Goal: Task Accomplishment & Management: Complete application form

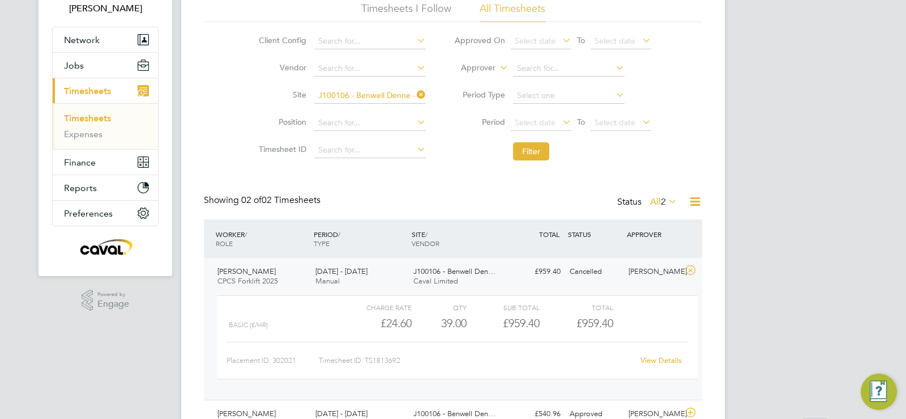
scroll to position [142, 0]
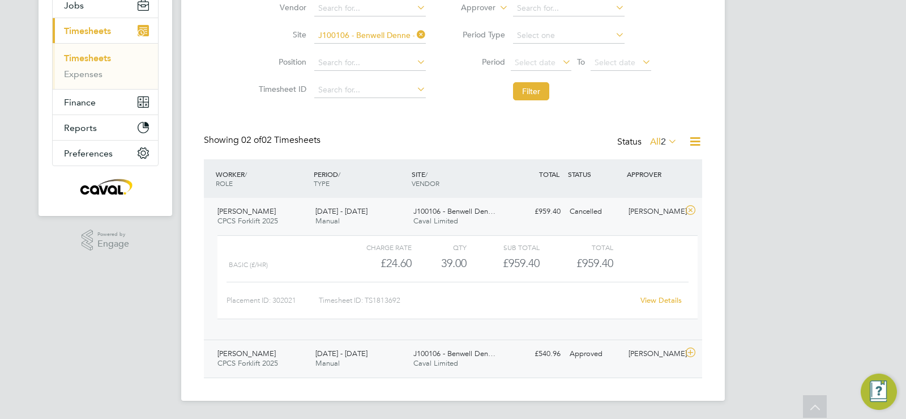
click at [643, 360] on div "[PERSON_NAME]" at bounding box center [653, 353] width 59 height 19
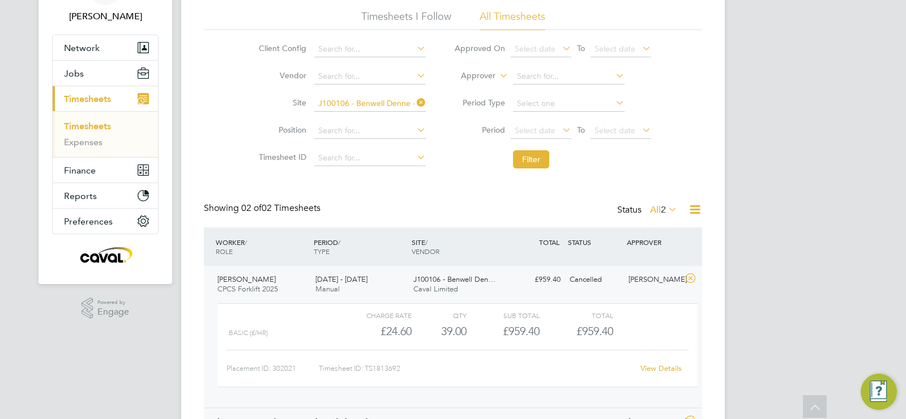
scroll to position [0, 0]
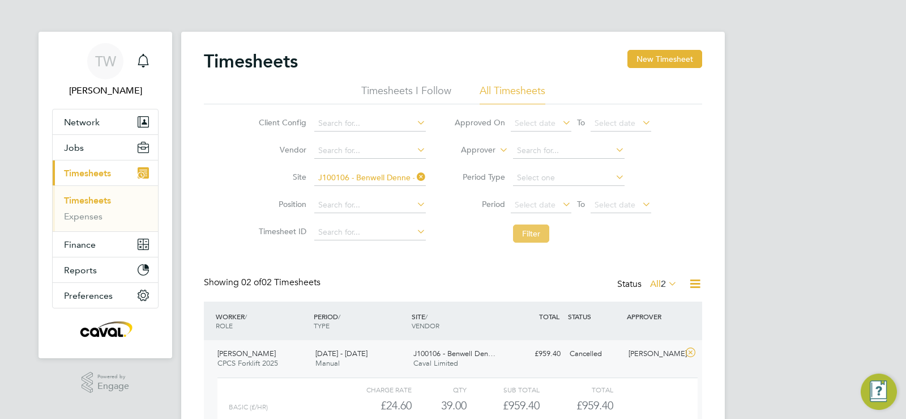
click at [547, 229] on button "Filter" at bounding box center [531, 233] width 36 height 18
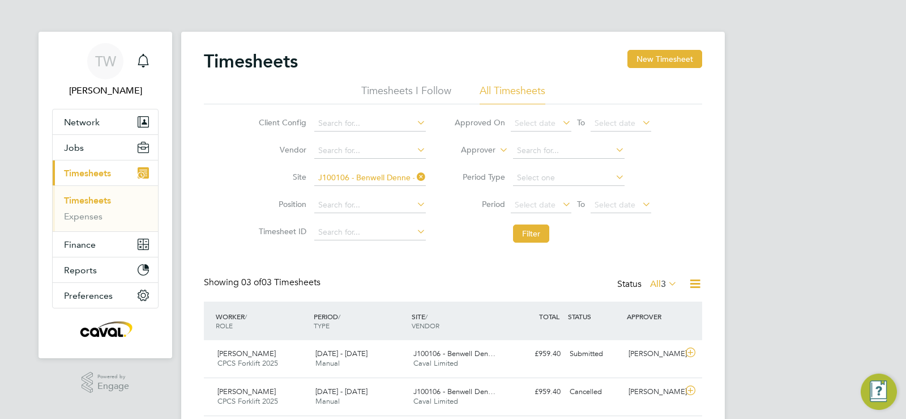
click at [78, 207] on li "Timesheets" at bounding box center [106, 203] width 85 height 16
click at [79, 206] on li "Timesheets" at bounding box center [106, 203] width 85 height 16
click at [538, 233] on button "Filter" at bounding box center [531, 233] width 36 height 18
click at [645, 59] on button "New Timesheet" at bounding box center [665, 59] width 75 height 18
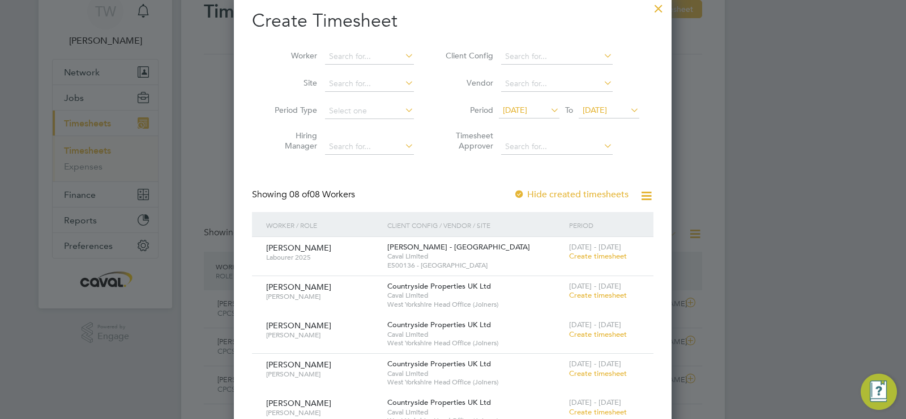
scroll to position [33, 0]
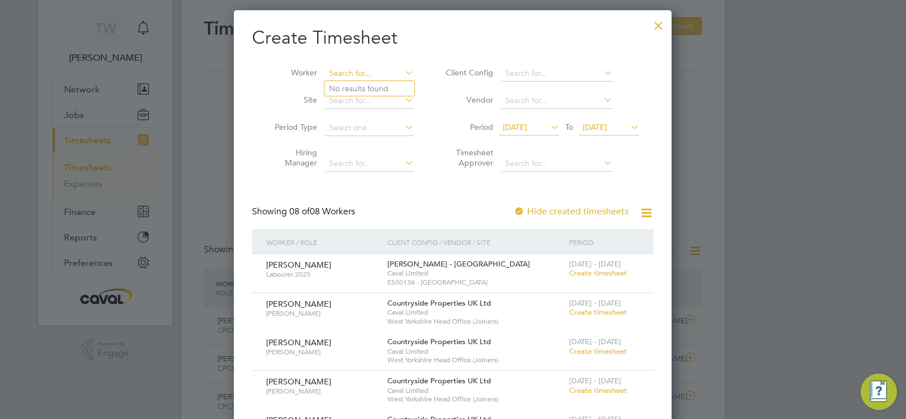
click at [344, 68] on input at bounding box center [369, 74] width 89 height 16
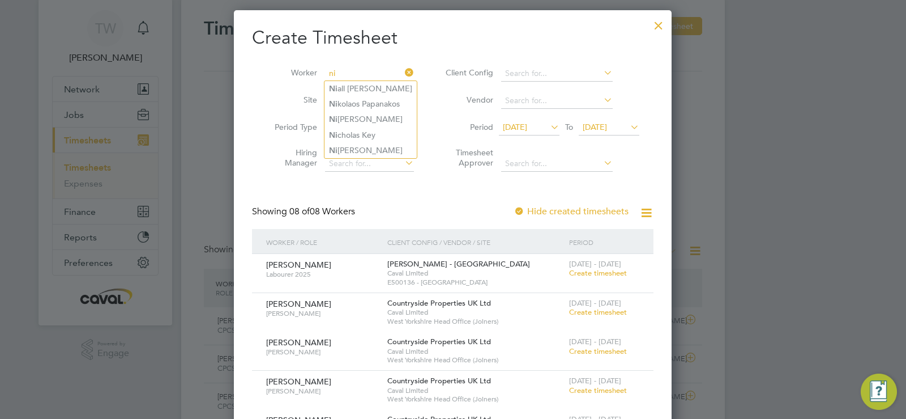
type input "n"
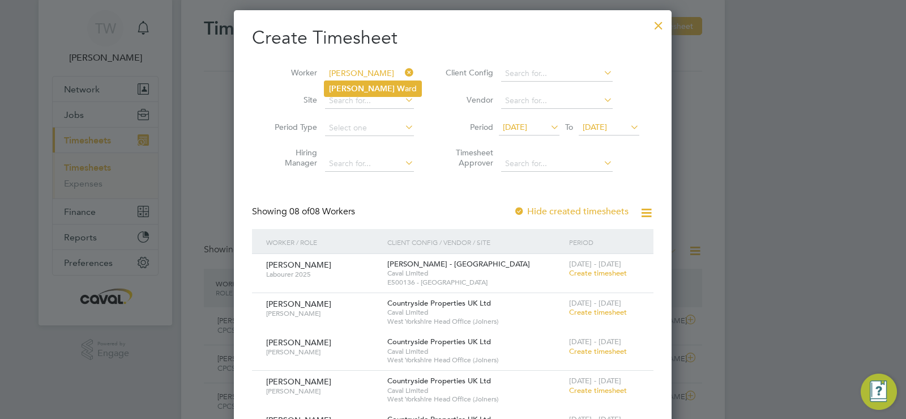
click at [357, 82] on li "Craig W ard" at bounding box center [373, 88] width 97 height 15
type input "[PERSON_NAME]"
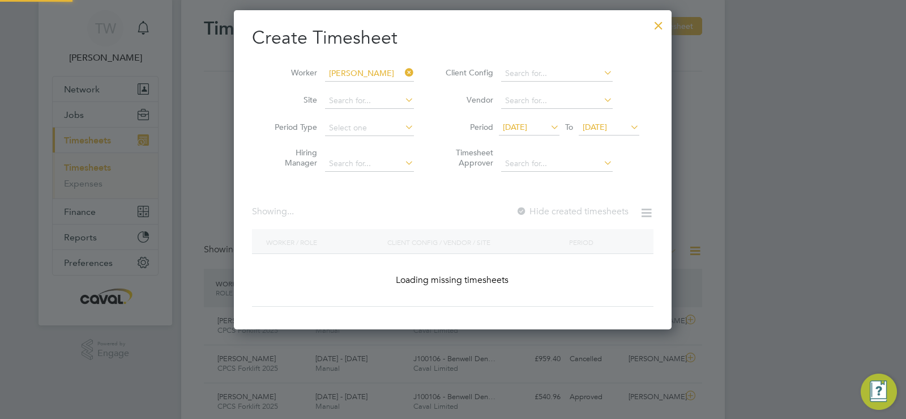
scroll to position [305, 438]
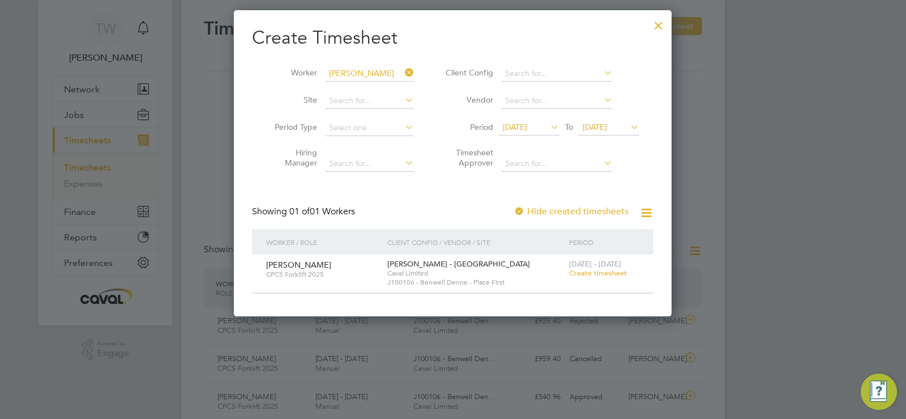
click at [581, 271] on span "Create timesheet" at bounding box center [598, 273] width 58 height 10
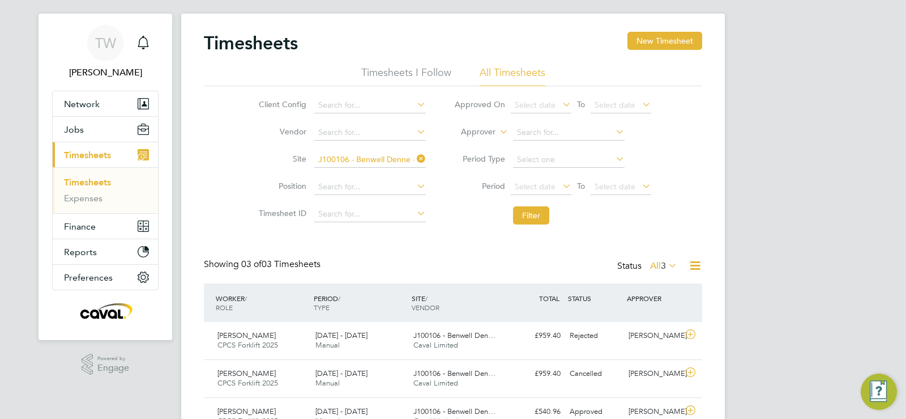
scroll to position [6, 6]
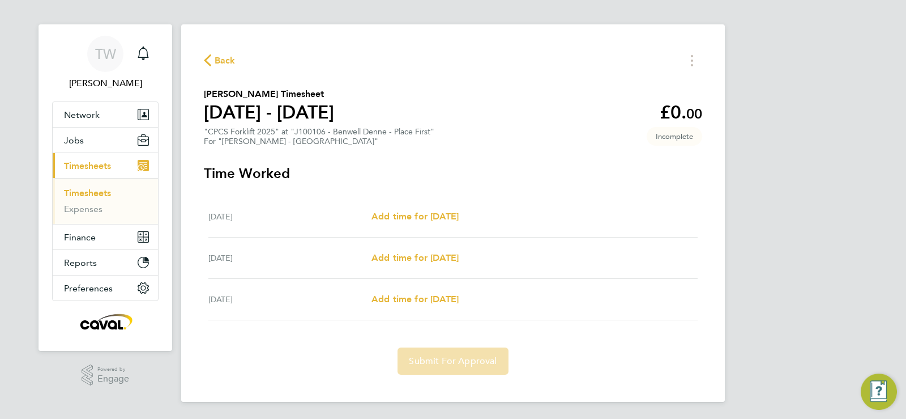
click at [233, 68] on div "Back" at bounding box center [453, 61] width 498 height 18
click at [221, 56] on span "Back" at bounding box center [225, 61] width 21 height 14
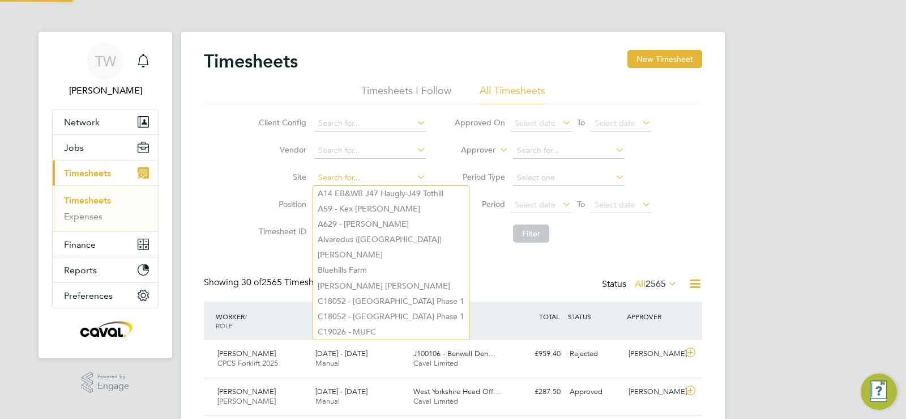
click at [344, 172] on input at bounding box center [370, 178] width 112 height 16
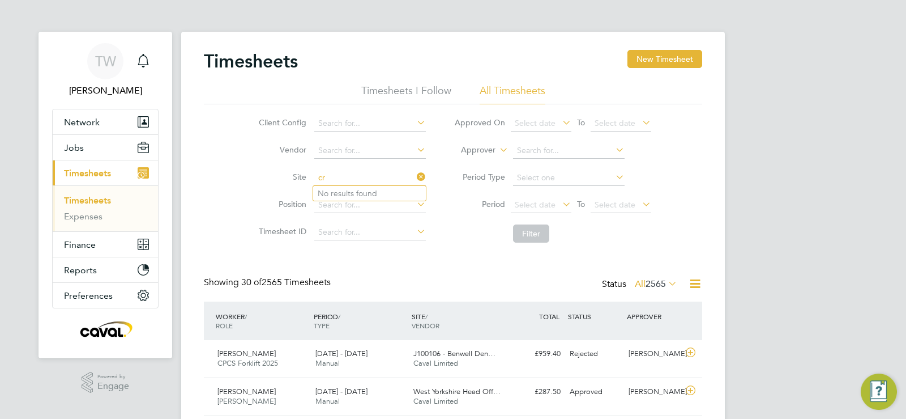
type input "c"
click at [386, 190] on li "J100106 - Benwe ll Denne - Place First" at bounding box center [384, 193] width 142 height 15
type input "J100106 - Benwell Denne - Place First"
click at [526, 232] on button "Filter" at bounding box center [531, 233] width 36 height 18
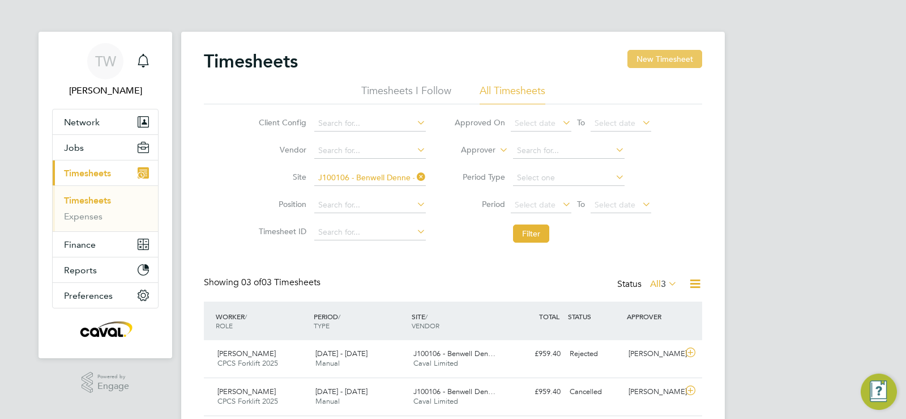
click at [661, 58] on button "New Timesheet" at bounding box center [665, 59] width 75 height 18
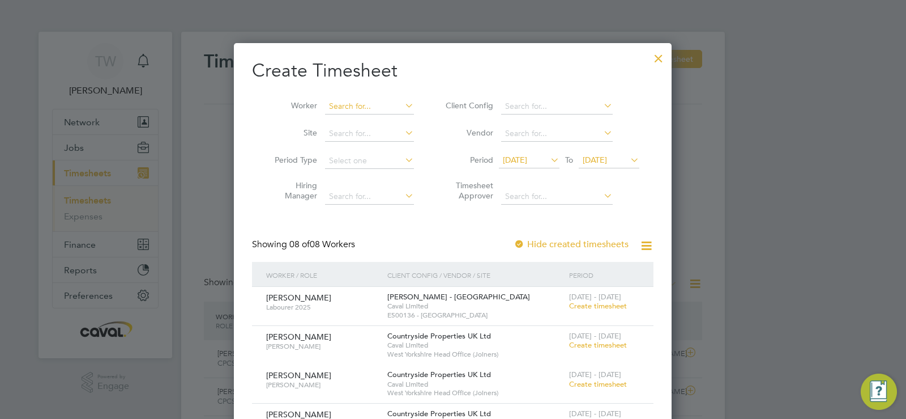
click at [351, 109] on input at bounding box center [369, 107] width 89 height 16
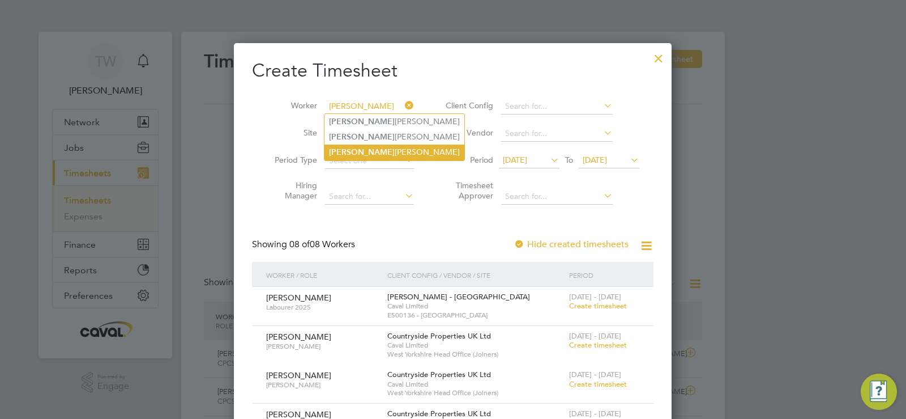
click at [368, 153] on li "Craig Ward" at bounding box center [395, 151] width 140 height 15
type input "[PERSON_NAME]"
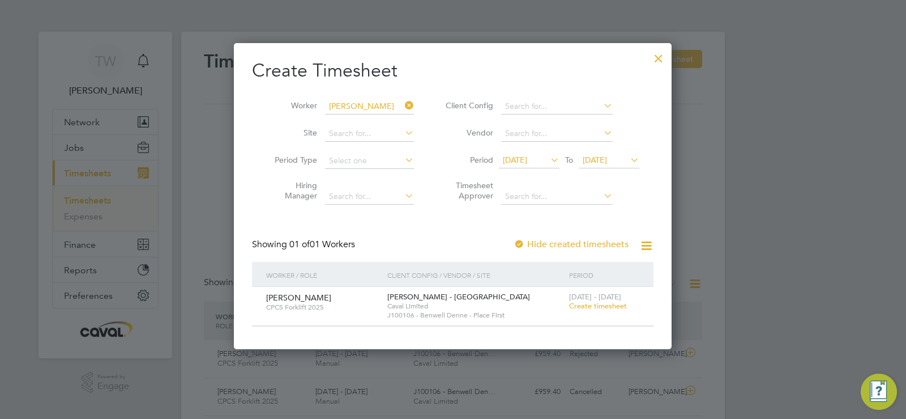
click at [527, 161] on span "20 Aug 2025" at bounding box center [515, 160] width 24 height 10
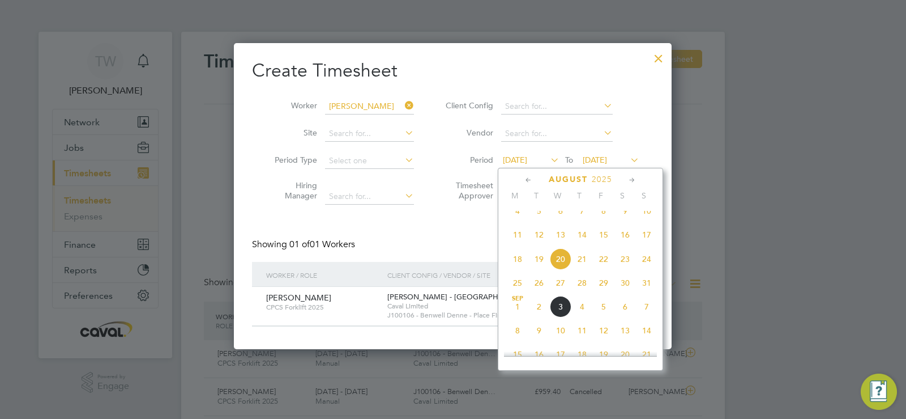
click at [560, 268] on span "20" at bounding box center [561, 259] width 22 height 22
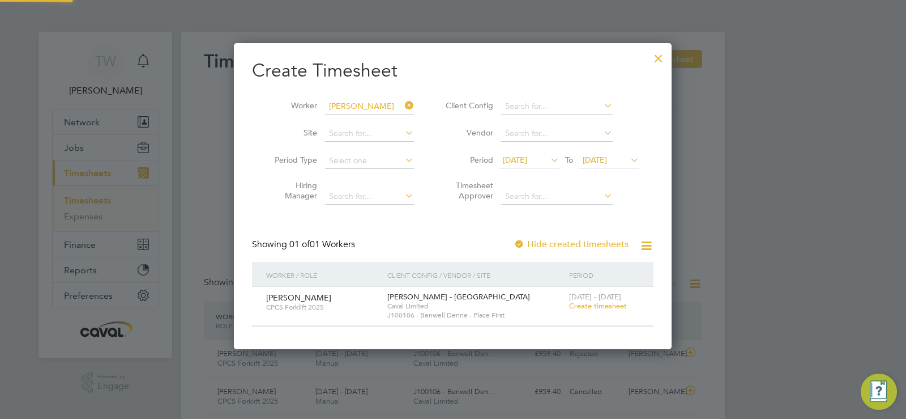
click at [607, 157] on span "27 Aug 2025" at bounding box center [595, 160] width 24 height 10
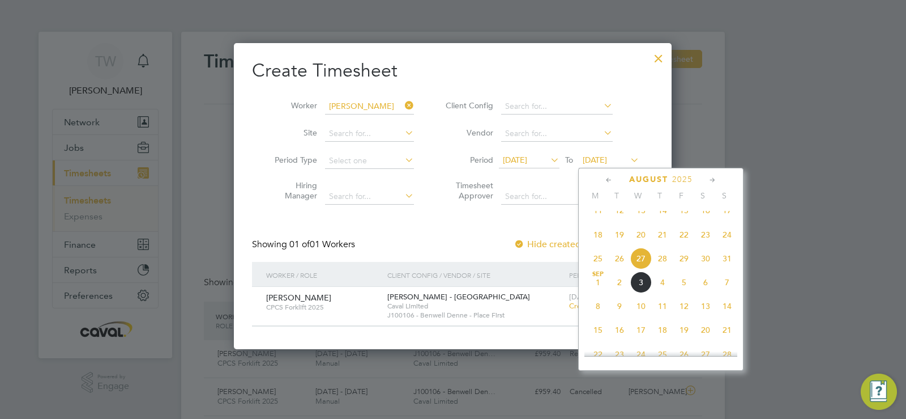
click at [725, 293] on span "7" at bounding box center [727, 282] width 22 height 22
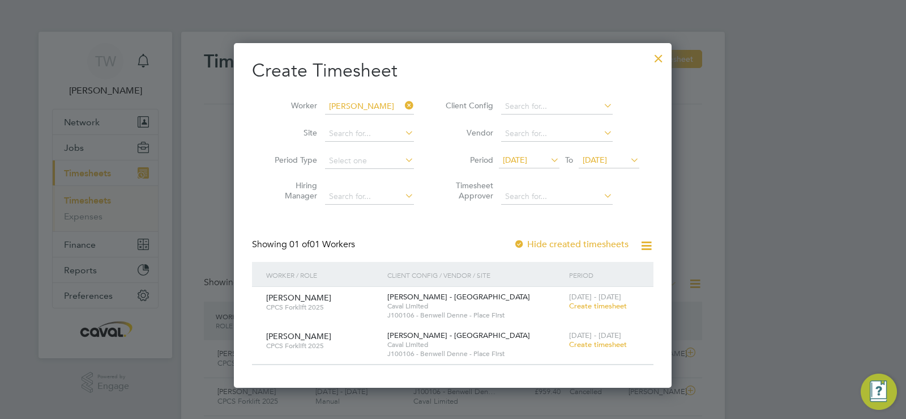
click at [585, 304] on span "Create timesheet" at bounding box center [598, 306] width 58 height 10
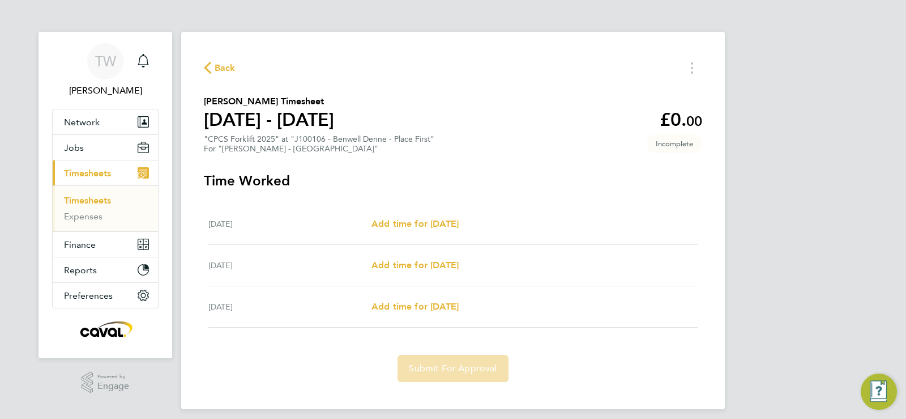
click at [225, 71] on span "Back" at bounding box center [225, 68] width 21 height 14
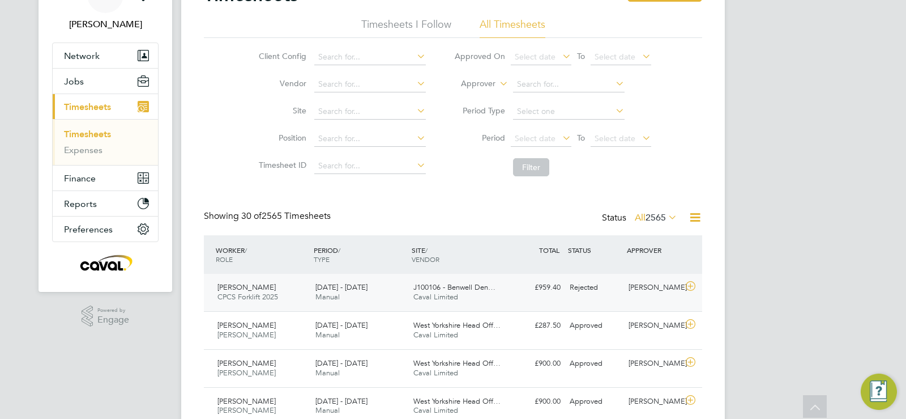
click at [263, 293] on span "CPCS Forklift 2025" at bounding box center [247, 297] width 61 height 10
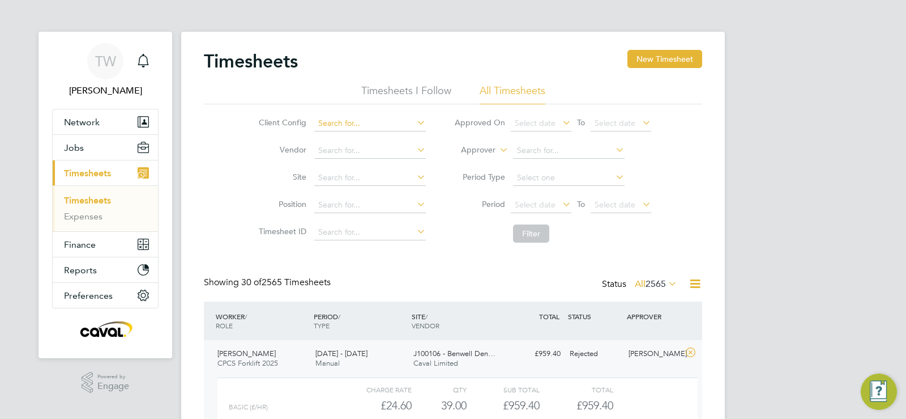
click at [353, 122] on input at bounding box center [370, 124] width 112 height 16
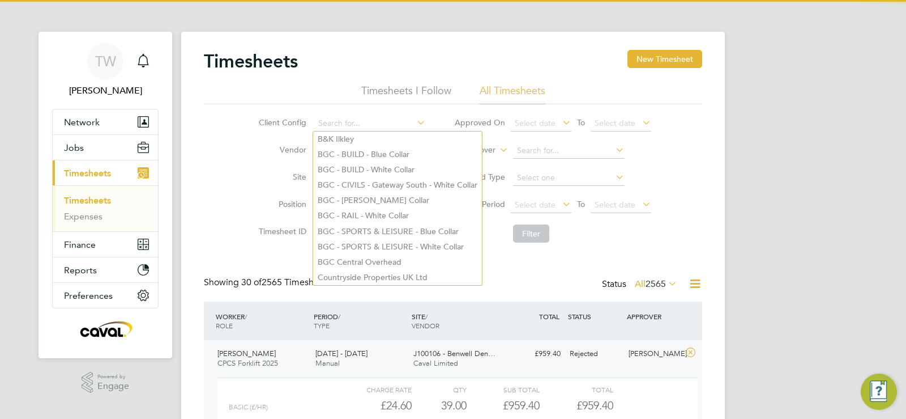
click at [272, 139] on li "Vendor" at bounding box center [340, 150] width 199 height 27
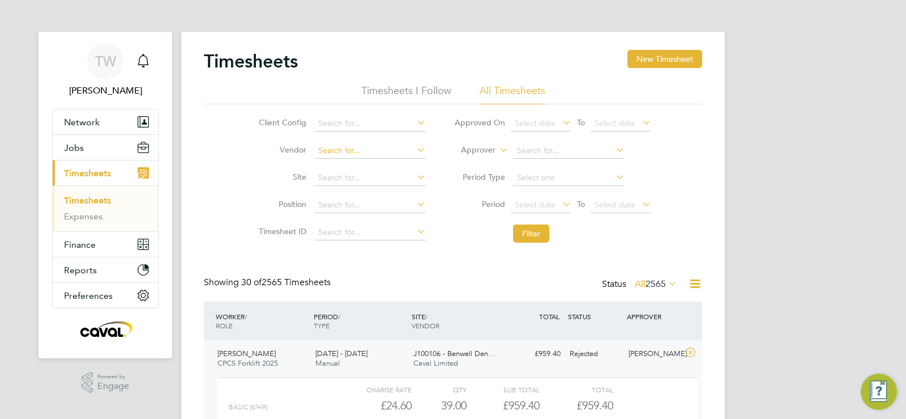
click at [350, 148] on input at bounding box center [370, 151] width 112 height 16
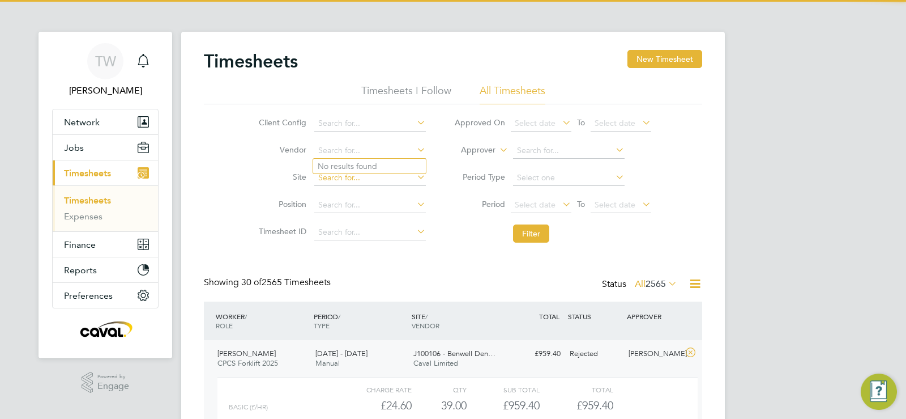
click at [340, 174] on input at bounding box center [370, 178] width 112 height 16
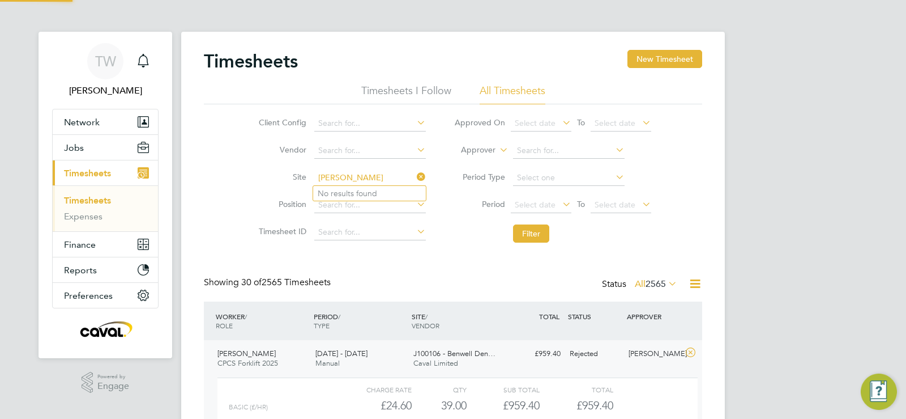
type input "craig ward"
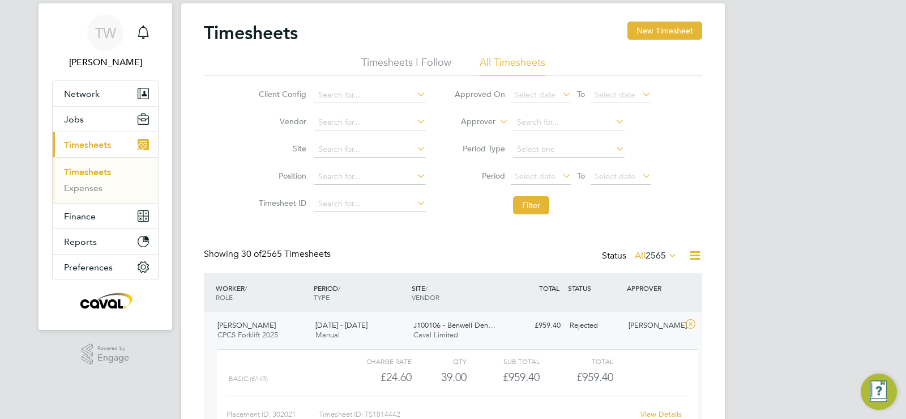
click at [342, 140] on li "Site" at bounding box center [340, 149] width 199 height 27
click at [344, 145] on input at bounding box center [370, 150] width 112 height 16
click at [353, 163] on li "J100106 - Benwell Denne - Place First" at bounding box center [383, 164] width 141 height 15
type input "J100106 - Benwell Denne - Place First"
click at [529, 206] on button "Filter" at bounding box center [531, 205] width 36 height 18
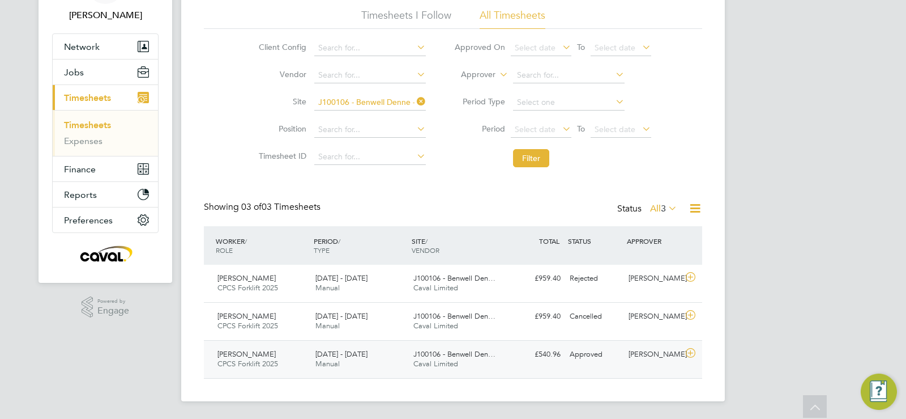
click at [652, 355] on div "[PERSON_NAME]" at bounding box center [653, 354] width 59 height 19
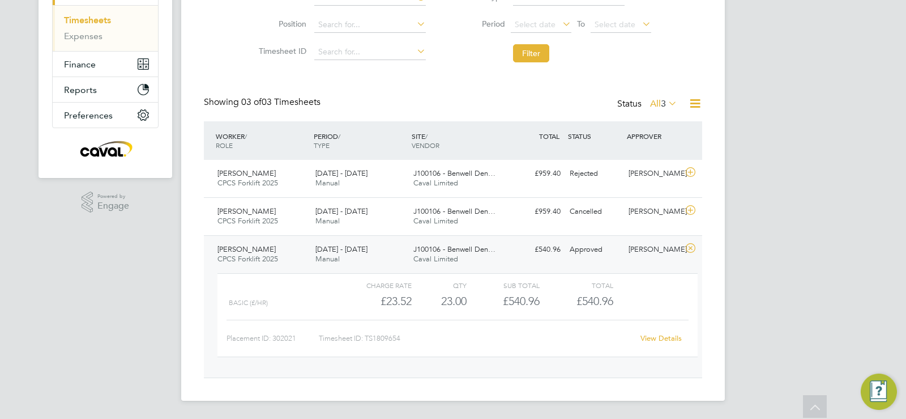
scroll to position [180, 0]
click at [657, 341] on link "View Details" at bounding box center [661, 339] width 41 height 10
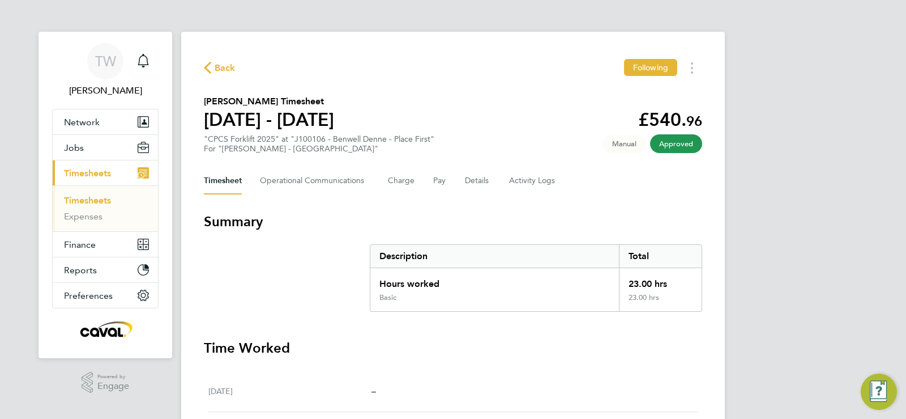
click at [221, 67] on span "Back" at bounding box center [225, 68] width 21 height 14
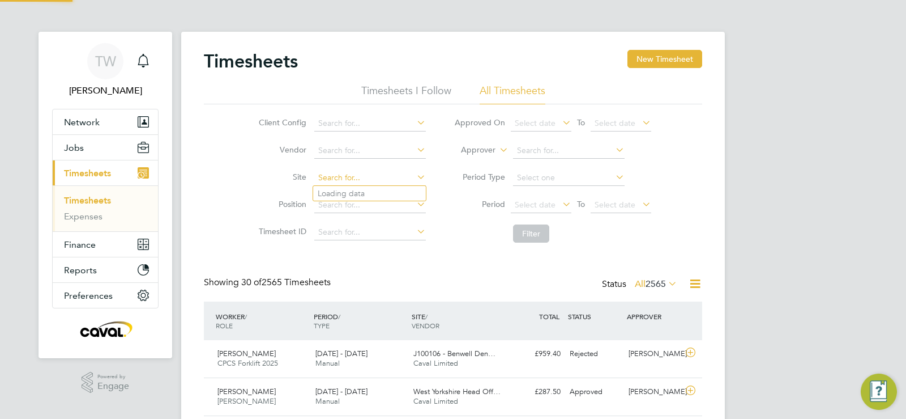
click at [342, 184] on input at bounding box center [370, 178] width 112 height 16
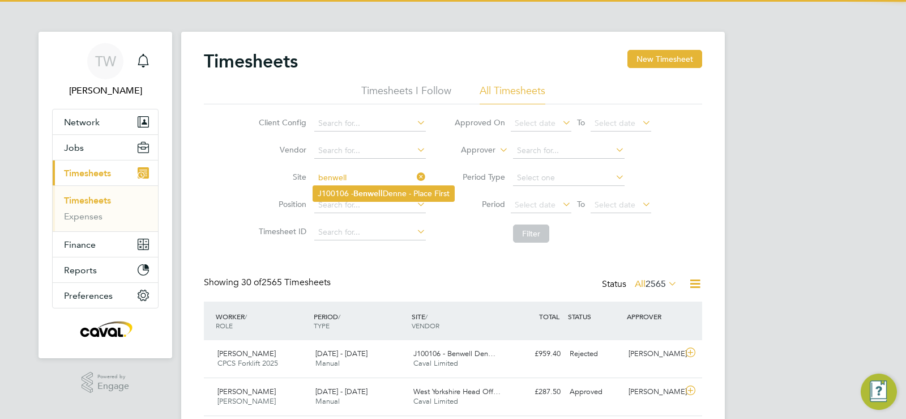
click at [347, 193] on li "J100106 - Benwell Denne - Place First" at bounding box center [383, 193] width 141 height 15
type input "J100106 - Benwell Denne - Place First"
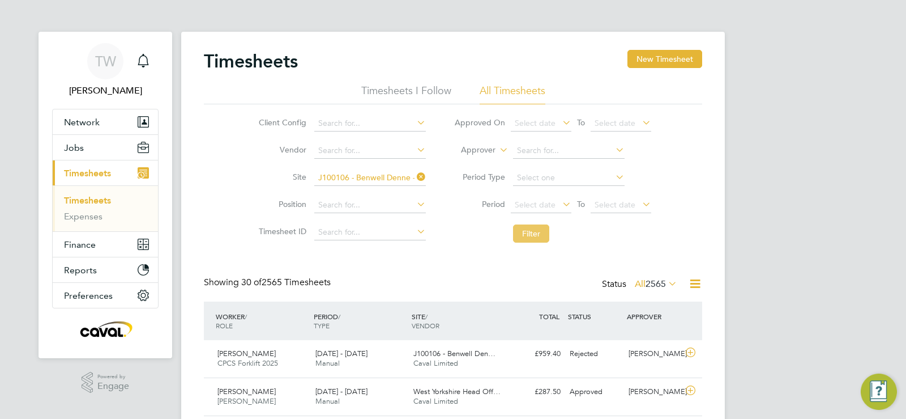
click at [523, 231] on button "Filter" at bounding box center [531, 233] width 36 height 18
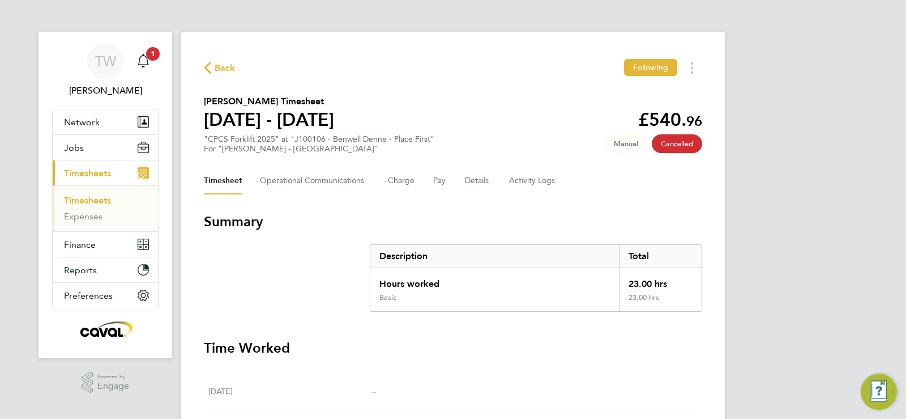
click at [223, 66] on span "Back" at bounding box center [225, 68] width 21 height 14
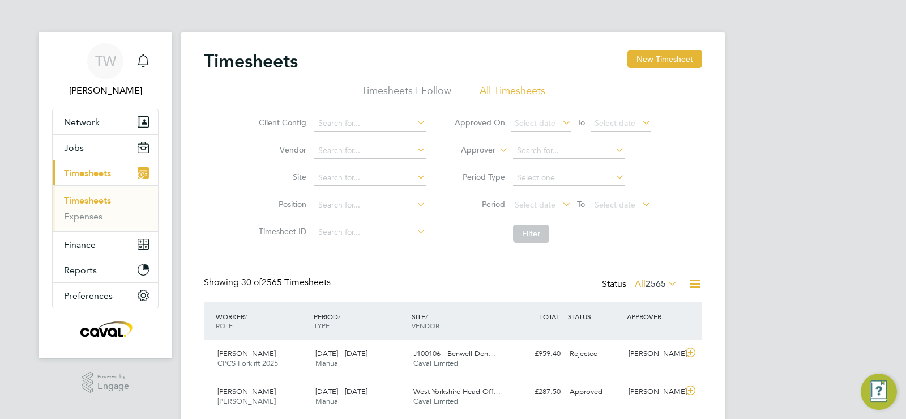
click at [338, 169] on li "Site" at bounding box center [340, 177] width 199 height 27
click at [338, 178] on input at bounding box center [370, 178] width 112 height 16
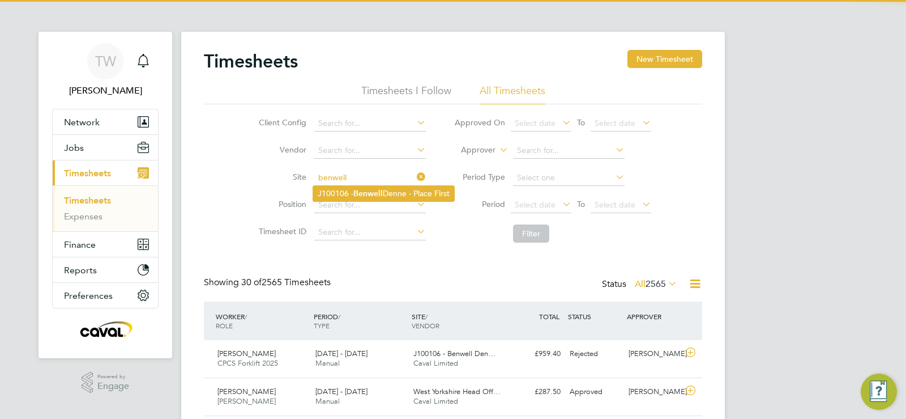
click at [344, 190] on li "J100106 - Benwell Denne - Place First" at bounding box center [383, 193] width 141 height 15
type input "J100106 - Benwell Denne - Place First"
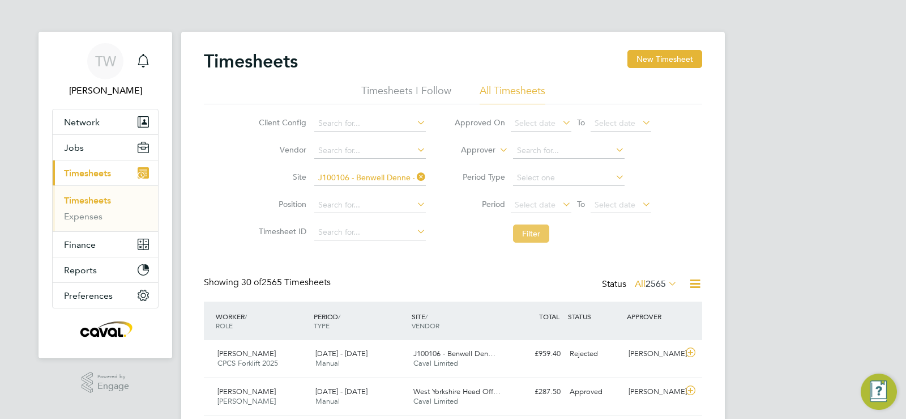
click at [532, 240] on button "Filter" at bounding box center [531, 233] width 36 height 18
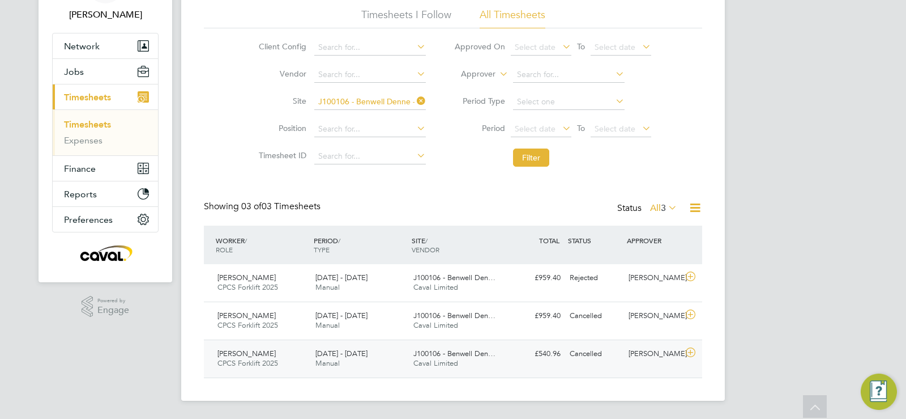
click at [525, 368] on div "Craig Ward CPCS Forklift 2025 23 - 29 Aug 2025 23 - 29 Aug 2025 Manual J100106 …" at bounding box center [453, 358] width 498 height 38
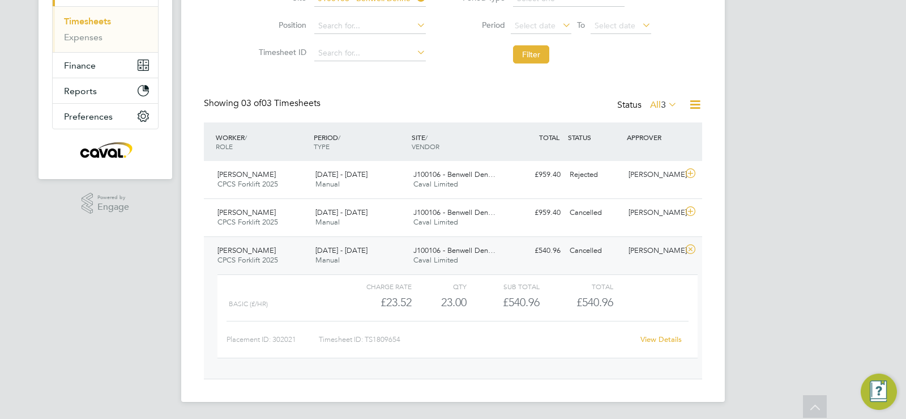
click at [667, 342] on link "View Details" at bounding box center [661, 339] width 41 height 10
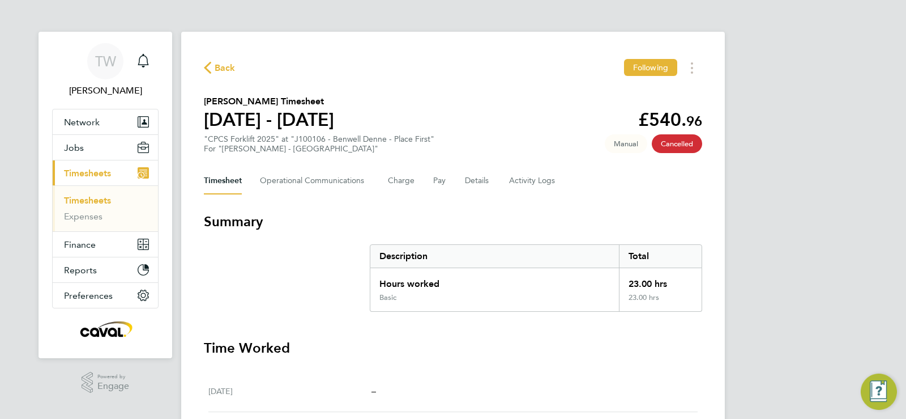
click at [213, 66] on span "Back" at bounding box center [220, 67] width 32 height 11
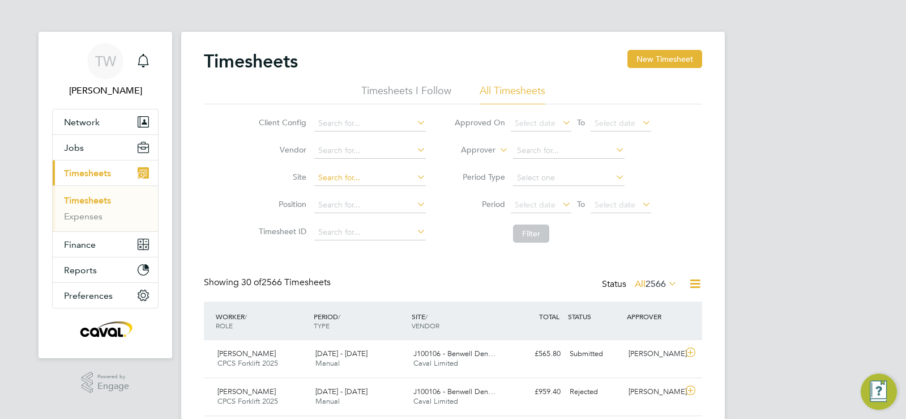
click at [338, 172] on input at bounding box center [370, 178] width 112 height 16
click at [344, 193] on li "J100106 - Benwe ll Denne - Place First" at bounding box center [384, 193] width 142 height 15
type input "J100106 - Benwell Denne - Place First"
click at [679, 207] on div "Client Config Vendor Site J100106 - [PERSON_NAME] - Place First Position Timesh…" at bounding box center [453, 176] width 498 height 144
click at [536, 226] on button "Filter" at bounding box center [531, 233] width 36 height 18
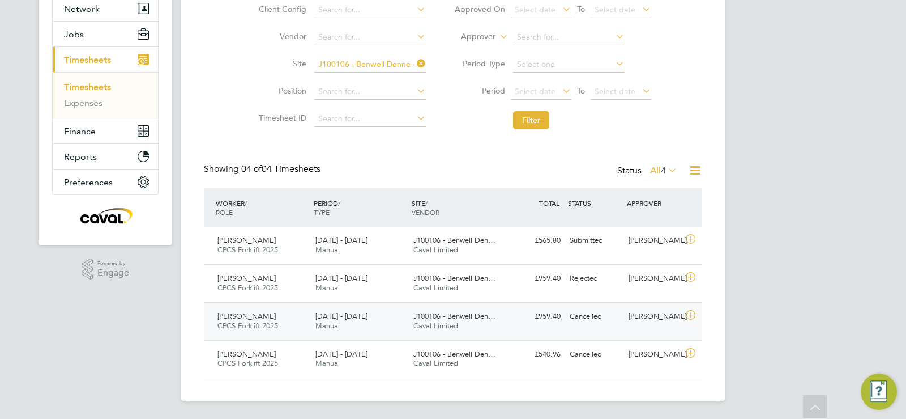
click at [621, 315] on div "Cancelled" at bounding box center [594, 316] width 59 height 19
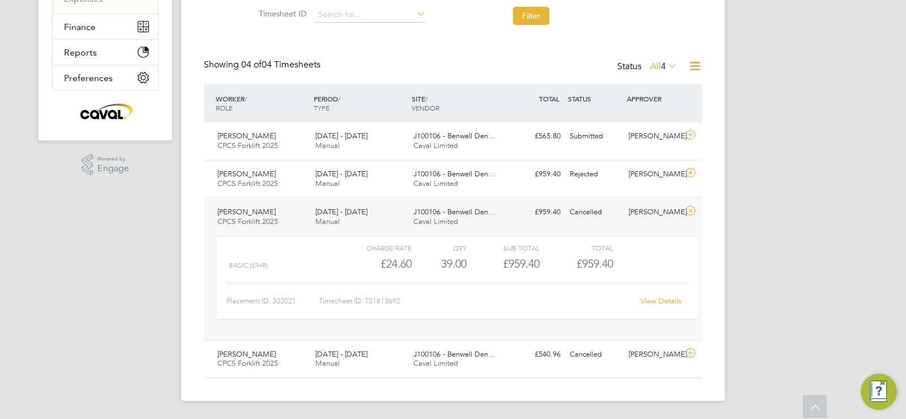
click at [655, 304] on link "View Details" at bounding box center [661, 301] width 41 height 10
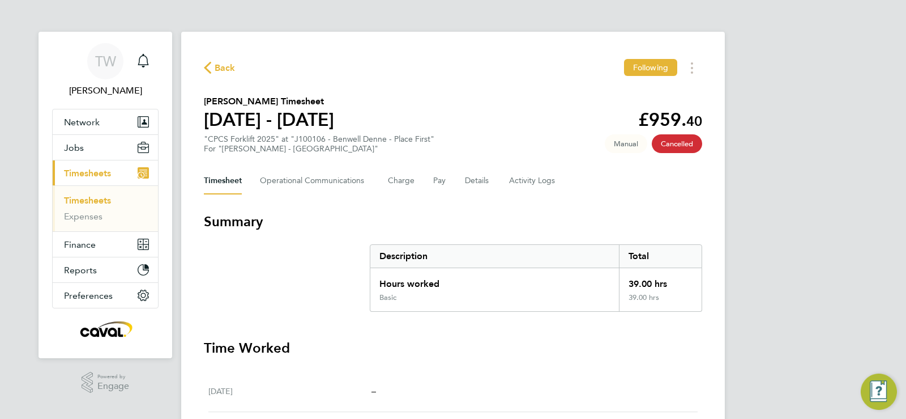
click at [220, 68] on span "Back" at bounding box center [225, 68] width 21 height 14
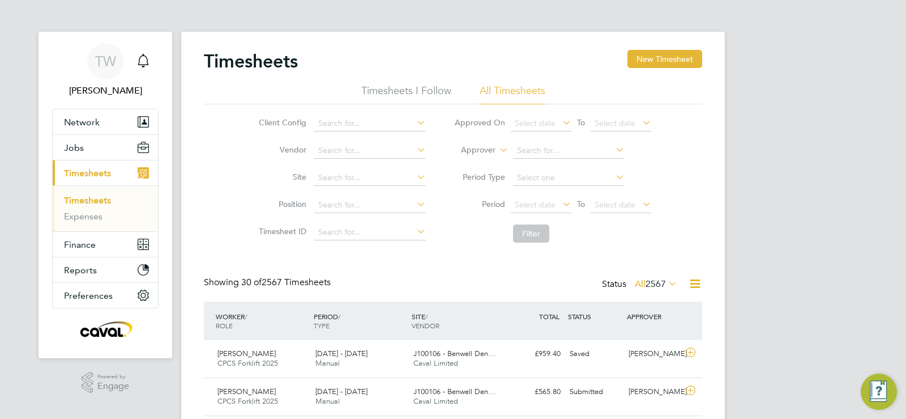
click at [102, 201] on link "Timesheets" at bounding box center [87, 200] width 47 height 11
click at [88, 220] on link "Expenses" at bounding box center [83, 216] width 39 height 11
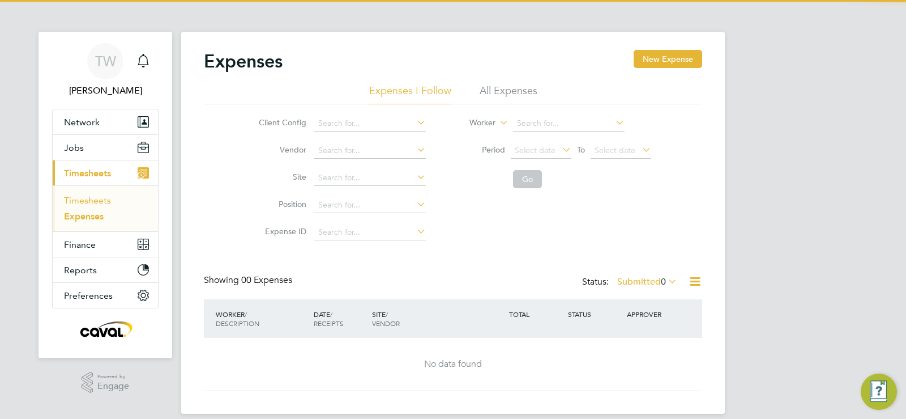
click at [88, 202] on link "Timesheets" at bounding box center [87, 200] width 47 height 11
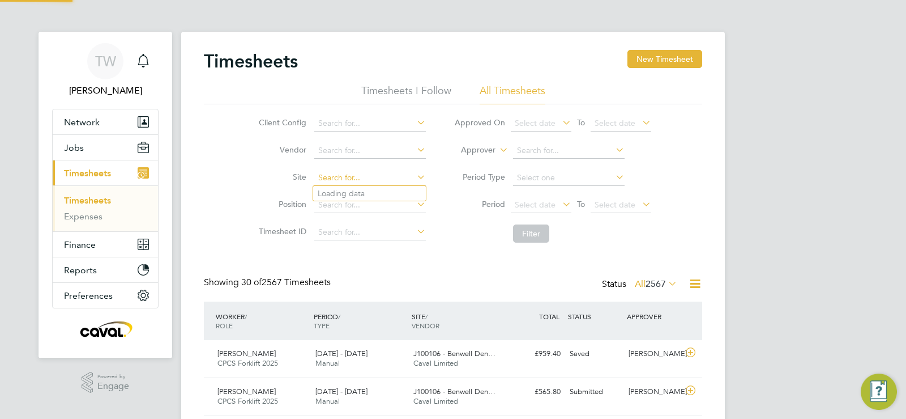
click at [362, 178] on input at bounding box center [370, 178] width 112 height 16
click at [367, 189] on b "Benwell" at bounding box center [367, 194] width 29 height 10
type input "J100106 - Benwell Denne - Place First"
click at [536, 241] on button "Filter" at bounding box center [531, 233] width 36 height 18
